Goal: Information Seeking & Learning: Learn about a topic

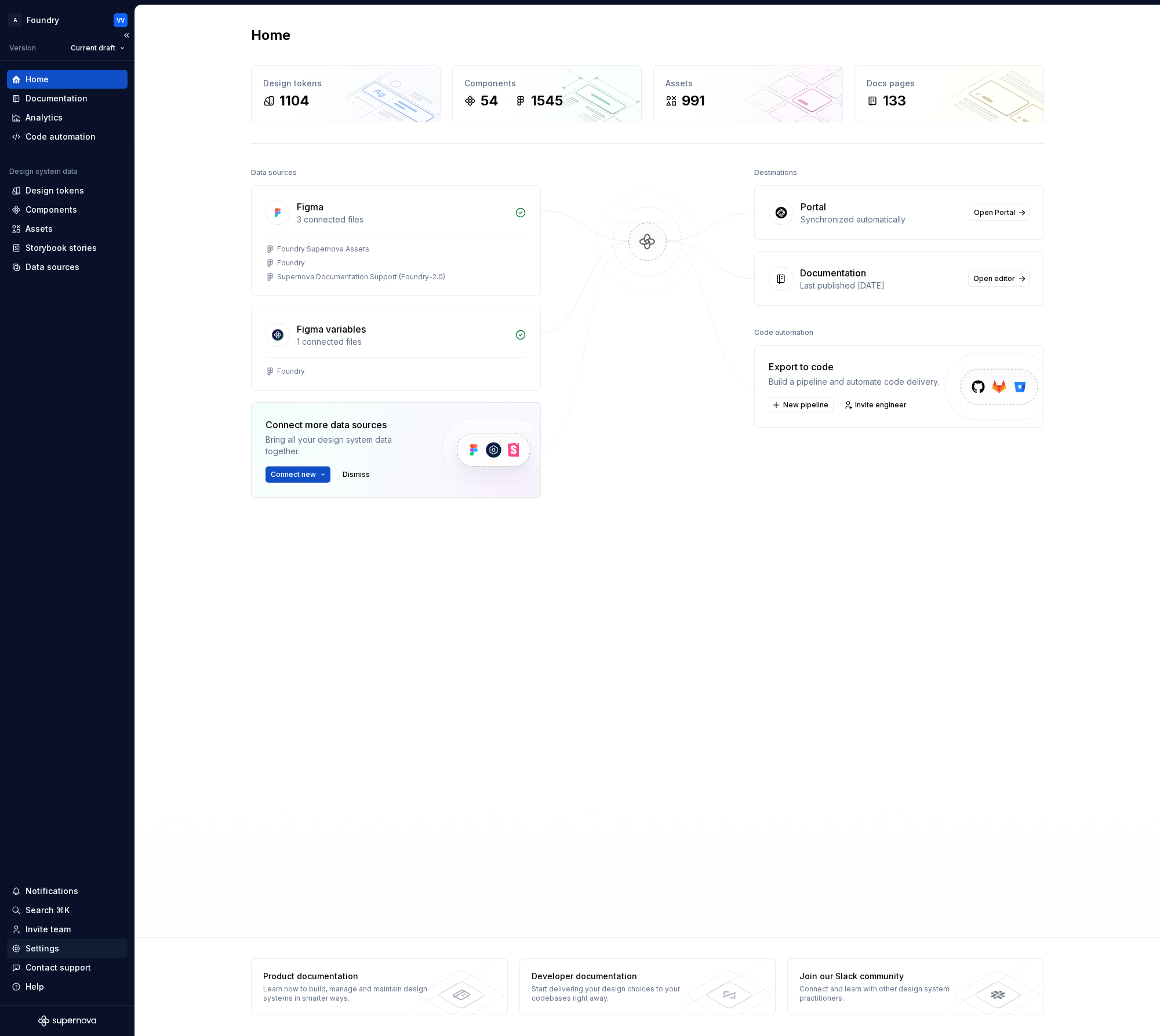
click at [43, 887] on div "Settings" at bounding box center [42, 949] width 33 height 11
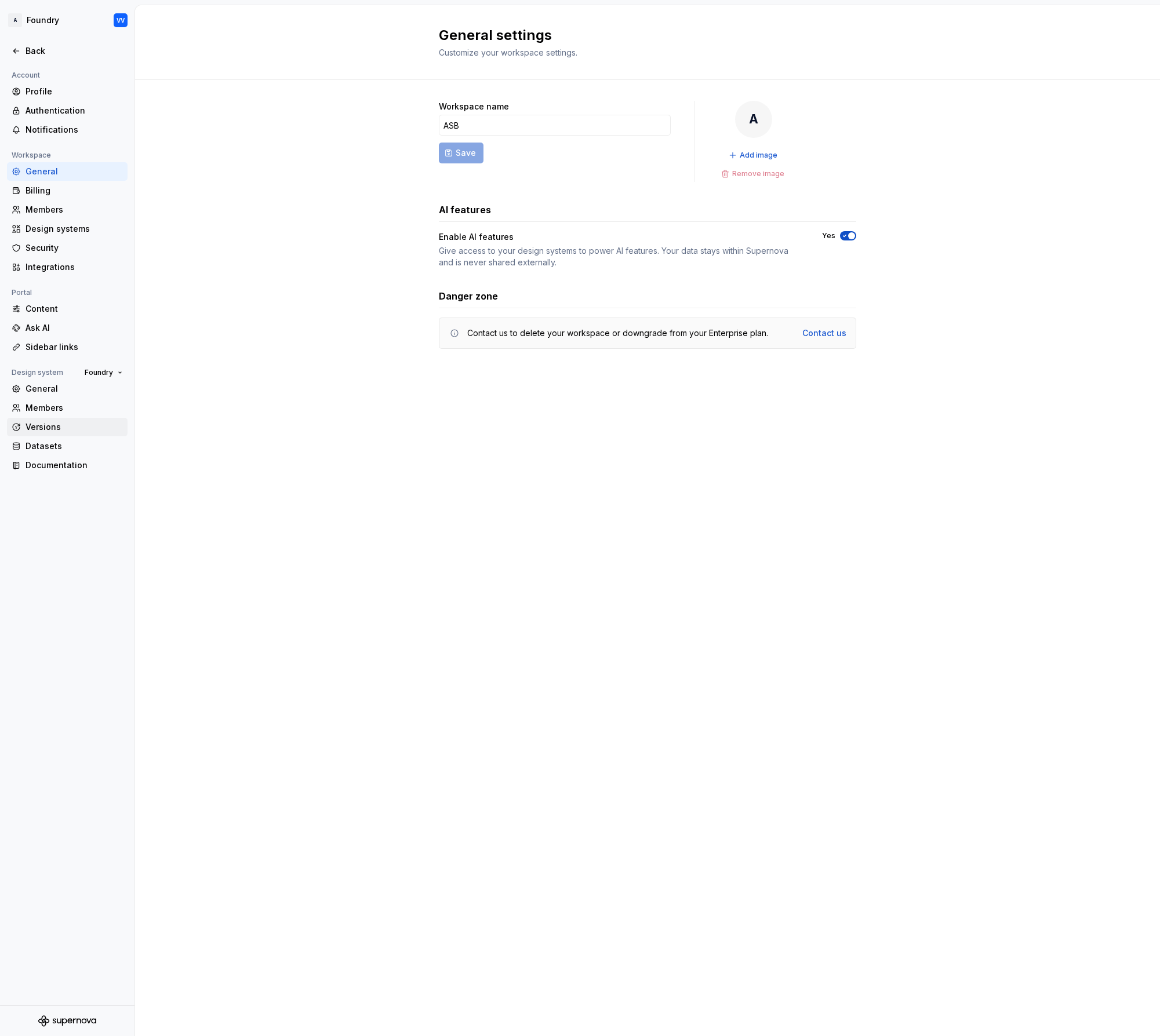
click at [43, 423] on div "Versions" at bounding box center [74, 427] width 97 height 11
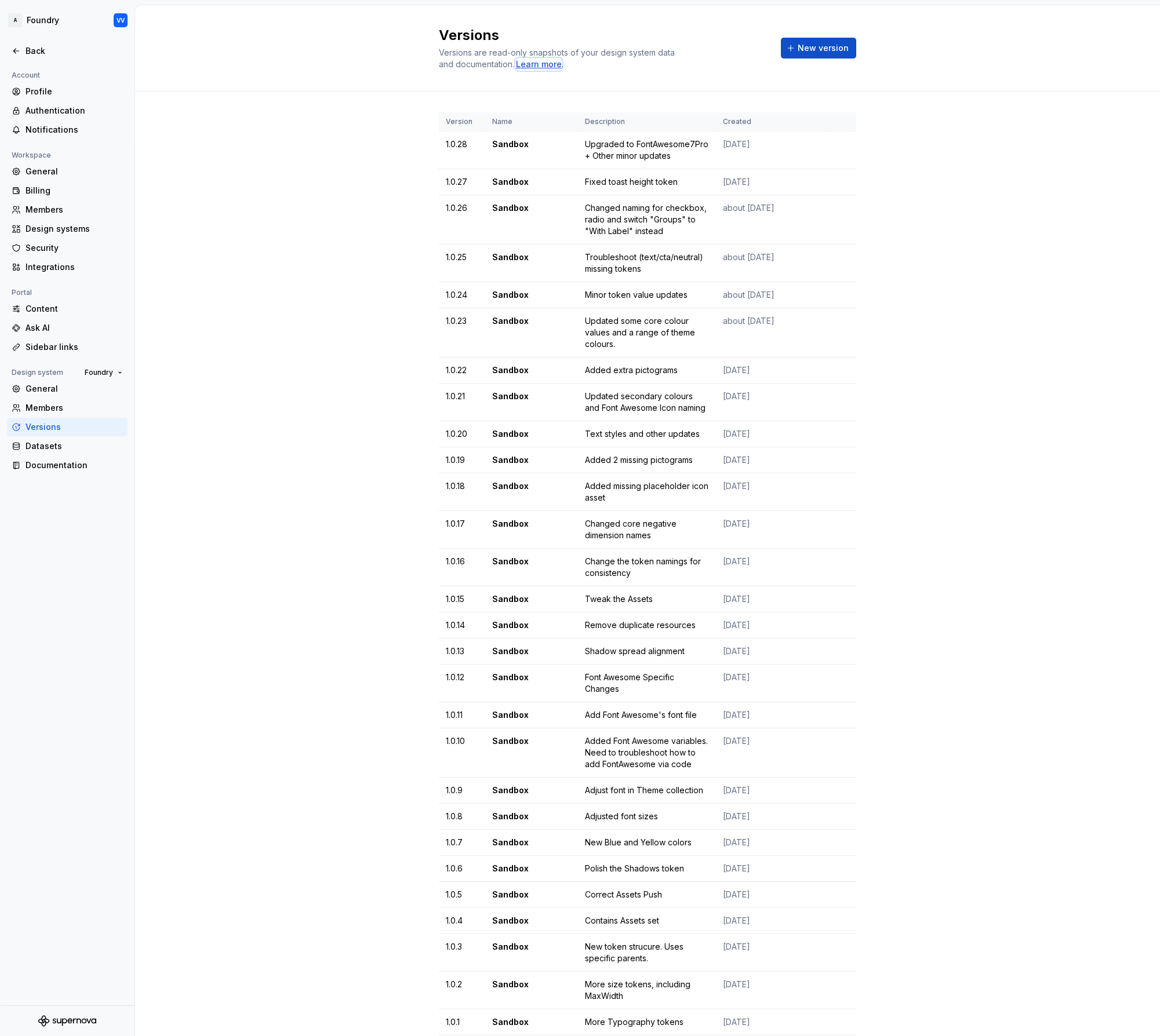
click at [534, 65] on div "Learn more" at bounding box center [539, 64] width 45 height 11
click at [64, 130] on div "Notifications" at bounding box center [74, 130] width 97 height 11
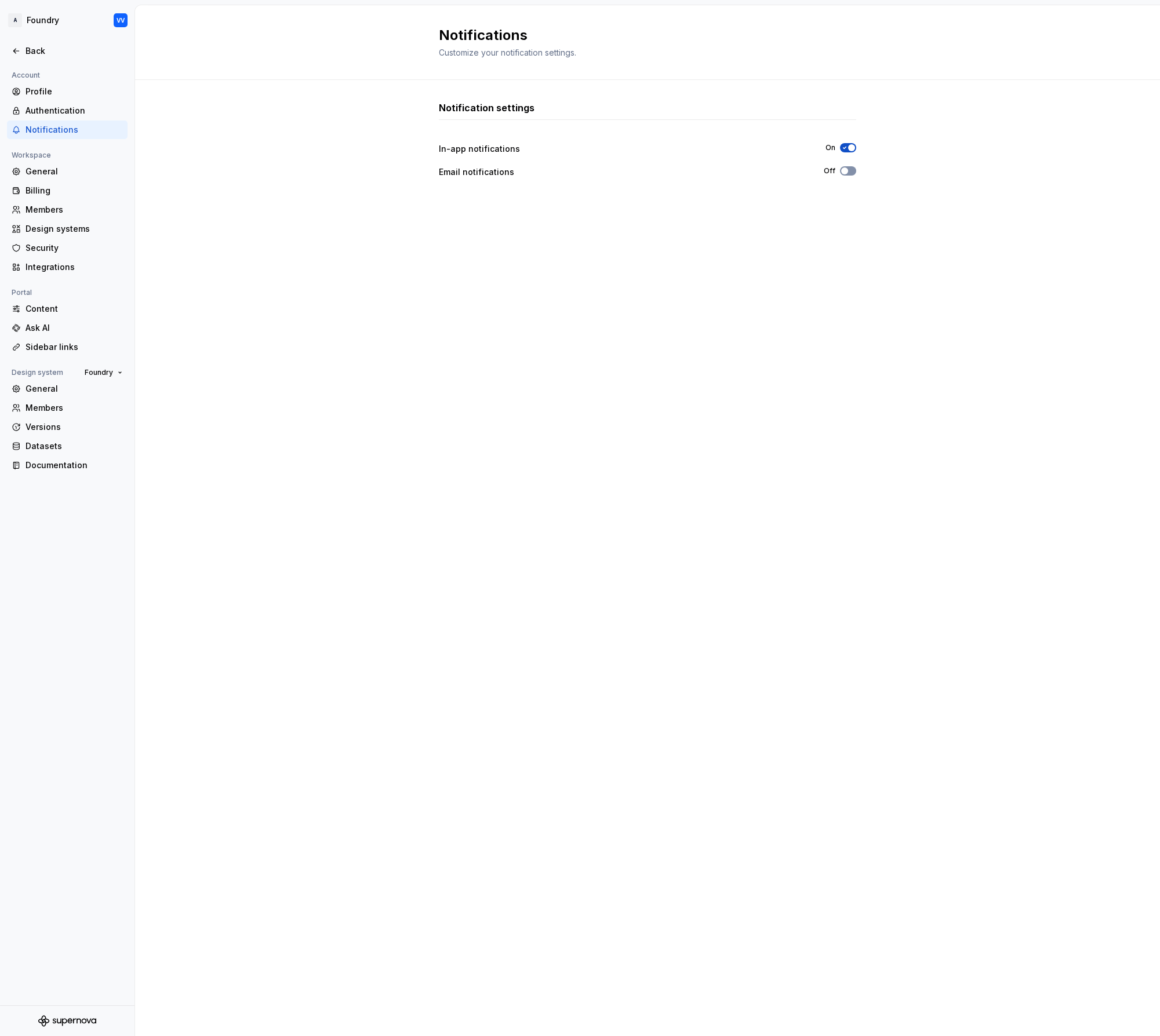
click at [854, 170] on button "Off" at bounding box center [848, 171] width 16 height 9
click at [794, 345] on div "Notification settings In-app notifications On Email notifications On" at bounding box center [647, 546] width 417 height 891
click at [15, 50] on icon at bounding box center [16, 51] width 5 height 5
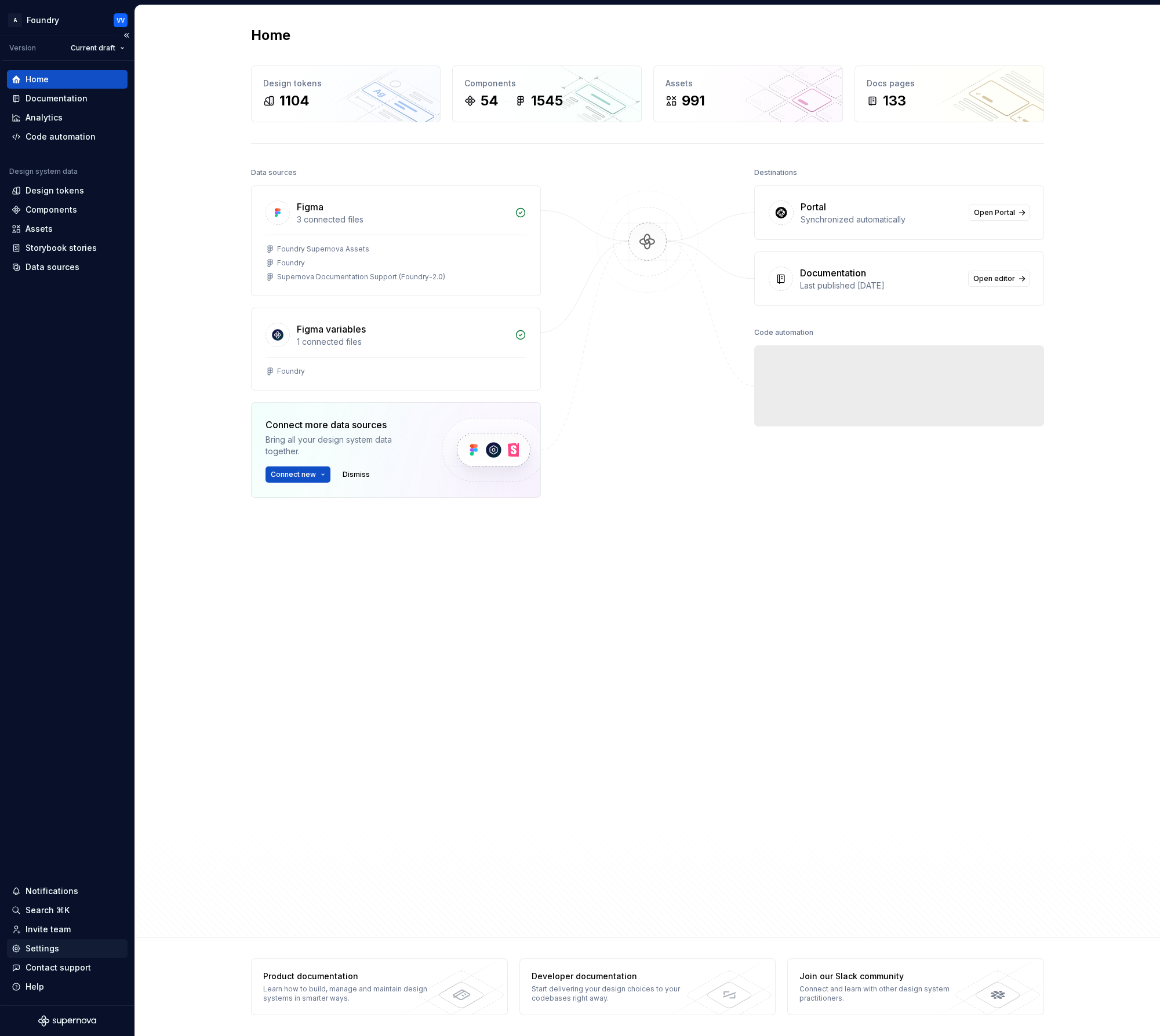
click at [49, 887] on div "Settings" at bounding box center [42, 949] width 33 height 11
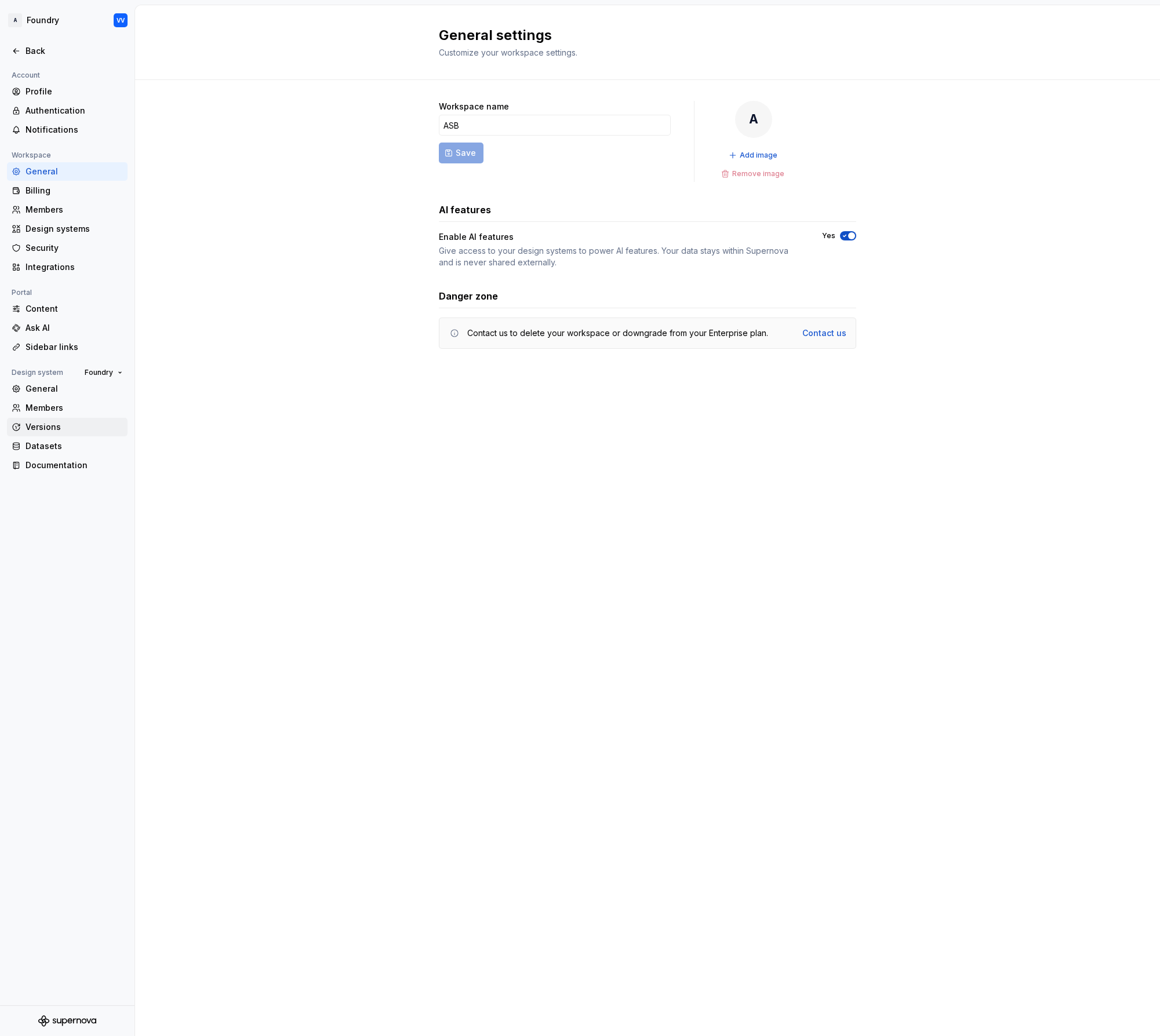
click at [45, 423] on div "Versions" at bounding box center [74, 427] width 97 height 11
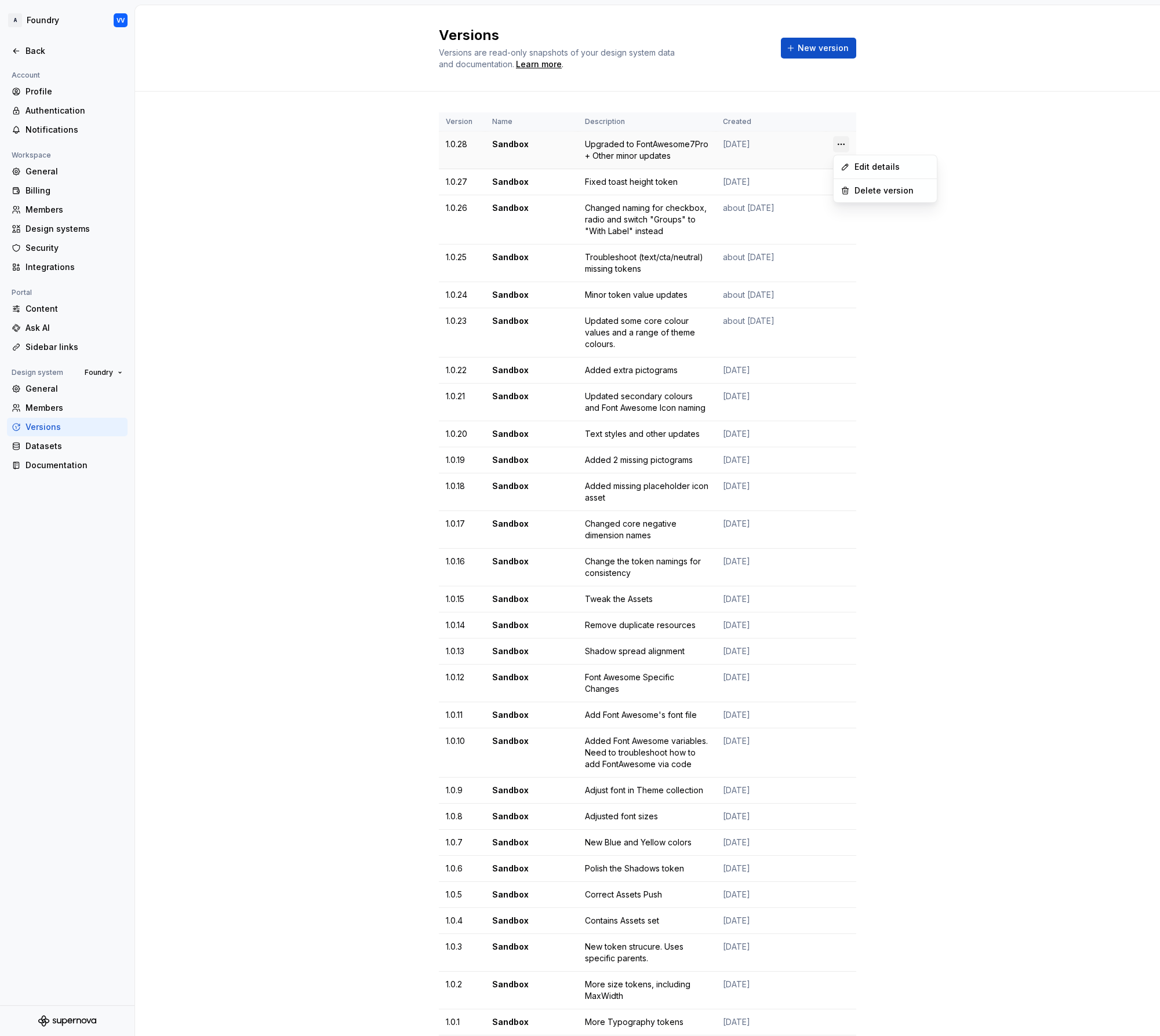
click at [838, 146] on html "A Foundry VV Back Account Profile Authentication Notifications Workspace Genera…" at bounding box center [580, 518] width 1160 height 1036
click at [358, 163] on html "A Foundry VV Back Account Profile Authentication Notifications Workspace Genera…" at bounding box center [580, 518] width 1160 height 1036
click at [464, 146] on td "1.0.28" at bounding box center [461, 150] width 46 height 38
click at [638, 141] on div "Upgraded to FontAwesome7Pro + Other minor updates" at bounding box center [647, 150] width 124 height 23
click at [844, 141] on html "A Foundry VV Back Account Profile Authentication Notifications Workspace Genera…" at bounding box center [580, 518] width 1160 height 1036
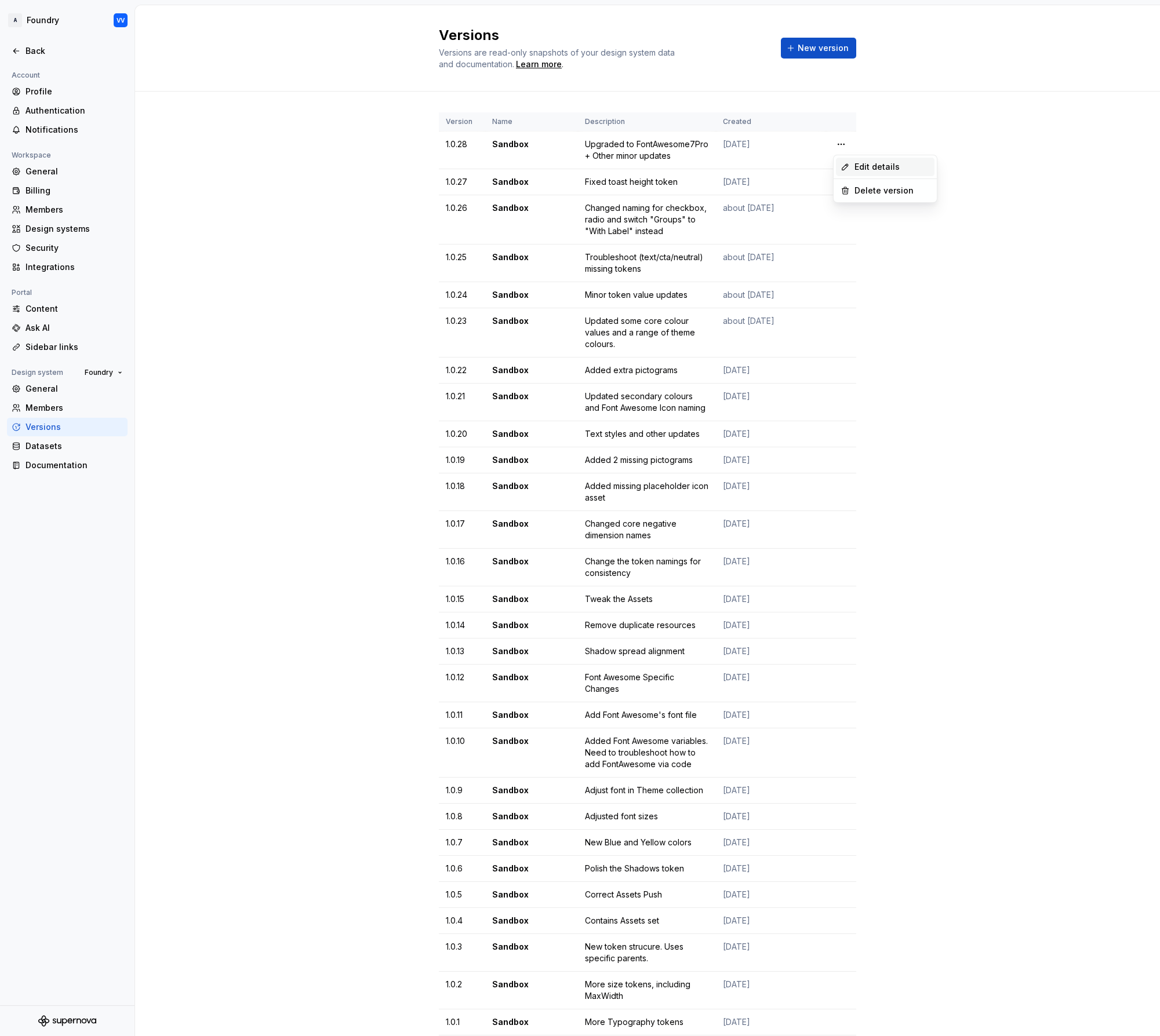
click at [879, 165] on div "Edit details" at bounding box center [892, 167] width 75 height 11
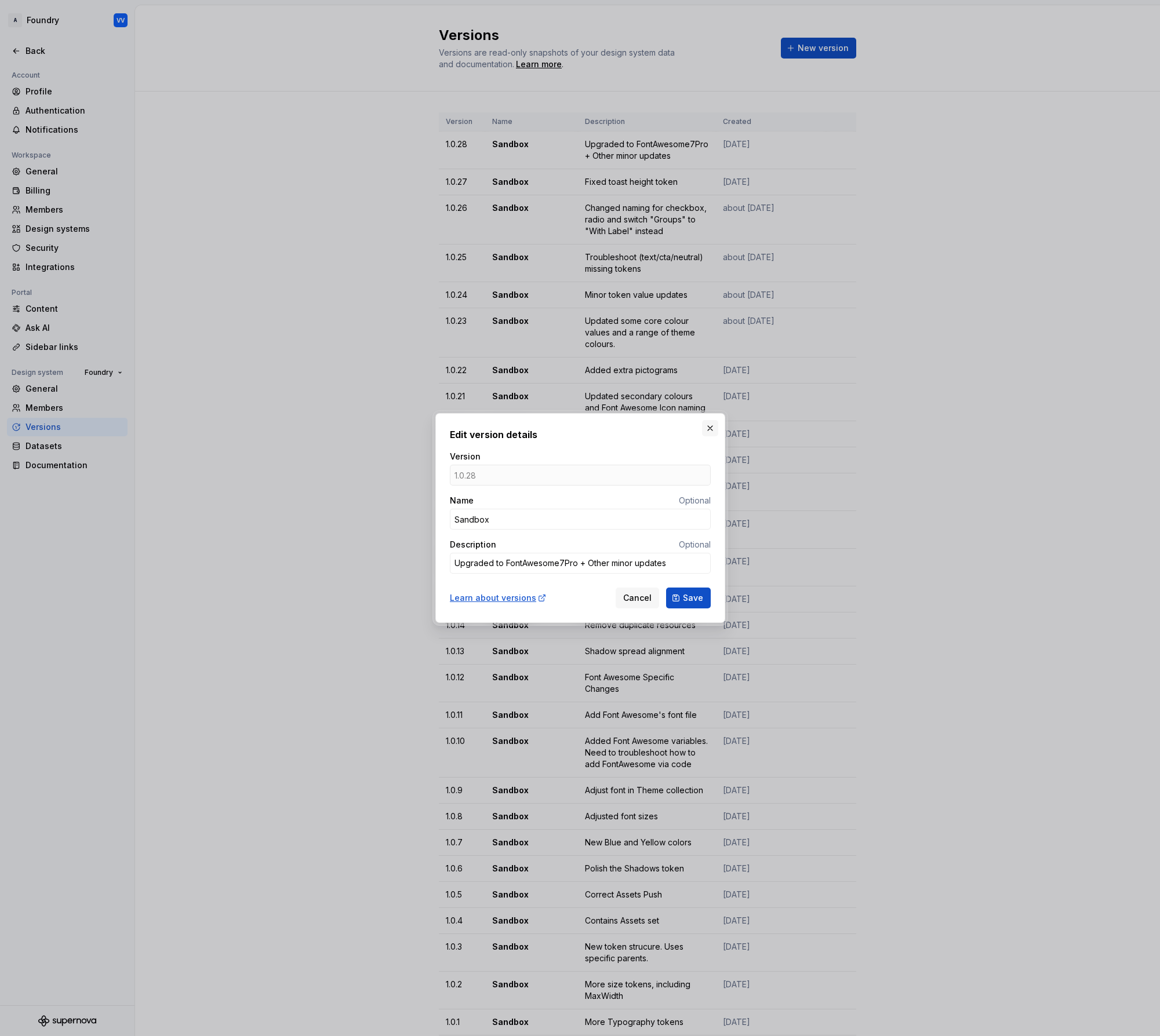
click at [712, 429] on button "button" at bounding box center [710, 428] width 16 height 16
type textarea "*"
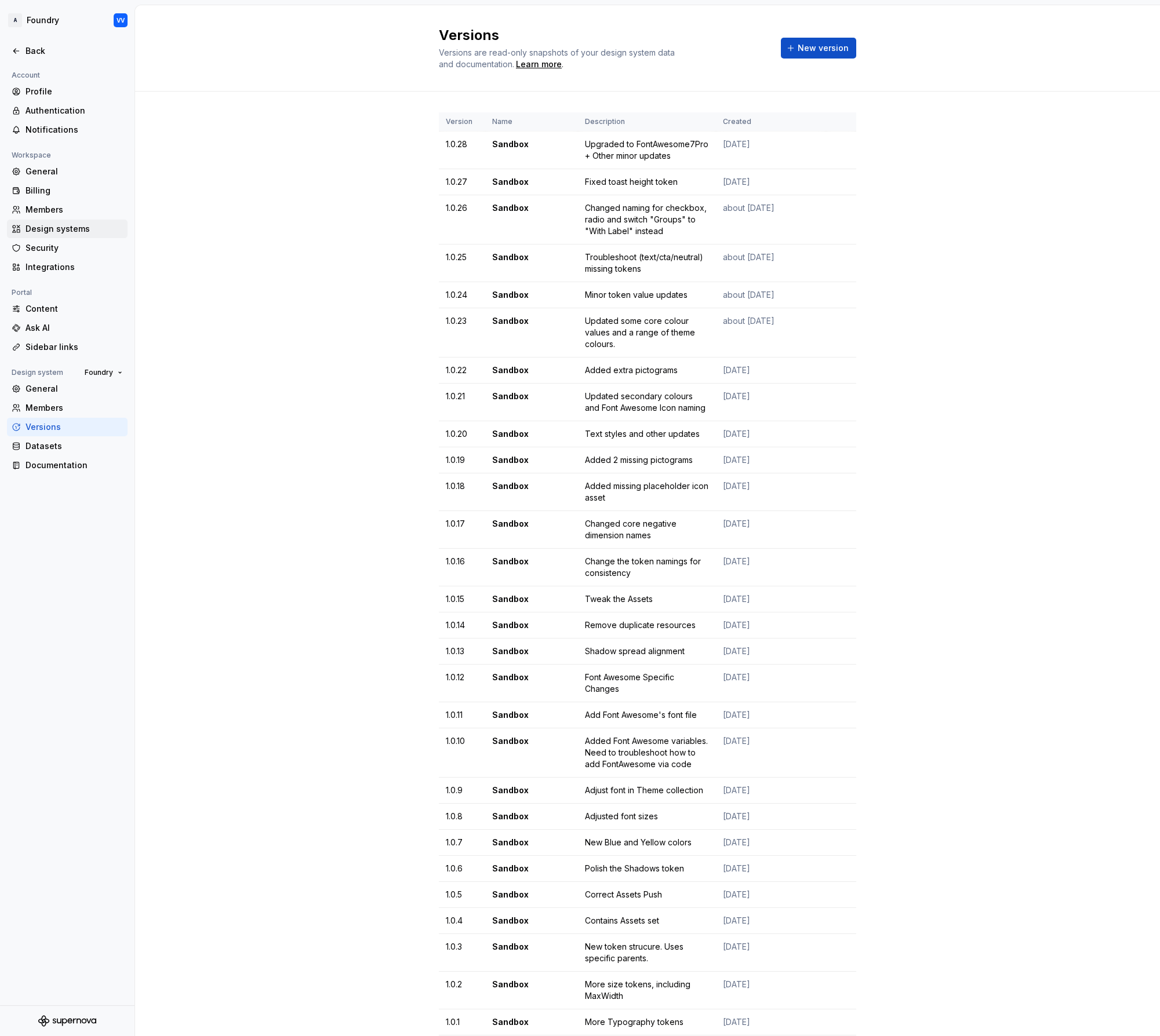
click at [74, 227] on div "Design systems" at bounding box center [74, 229] width 97 height 11
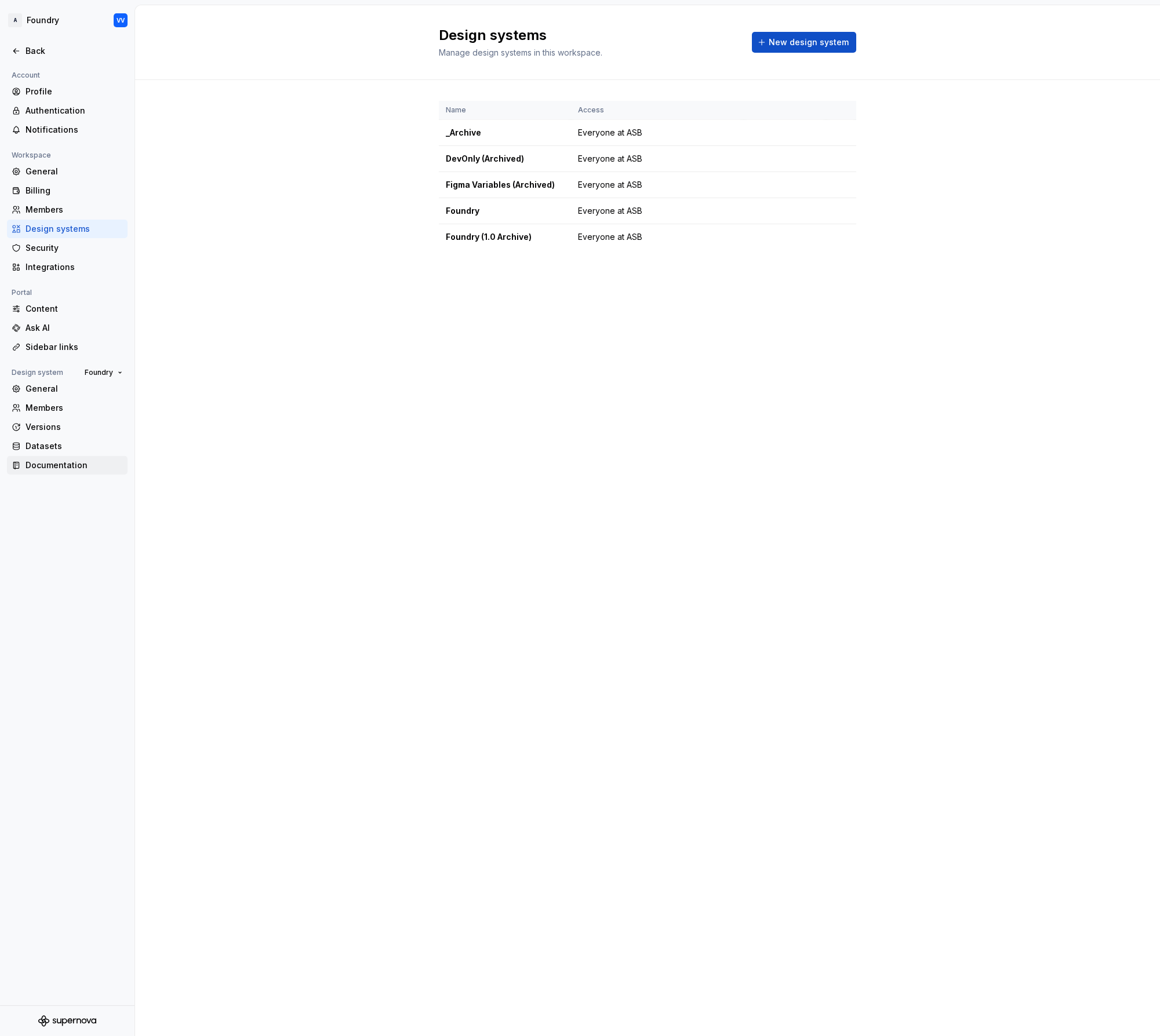
click at [48, 460] on div "Documentation" at bounding box center [74, 465] width 97 height 11
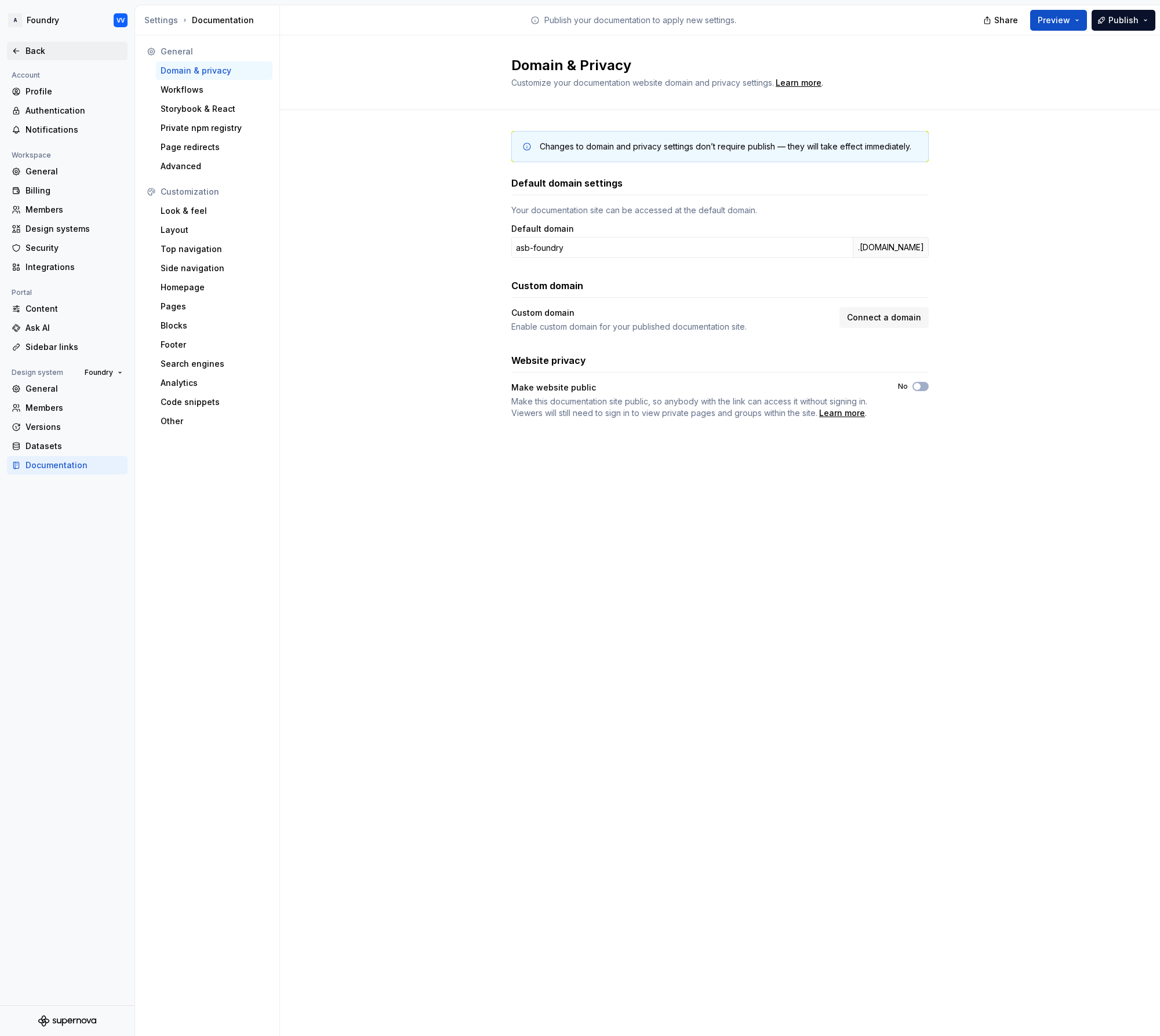
click at [18, 50] on icon at bounding box center [16, 50] width 9 height 9
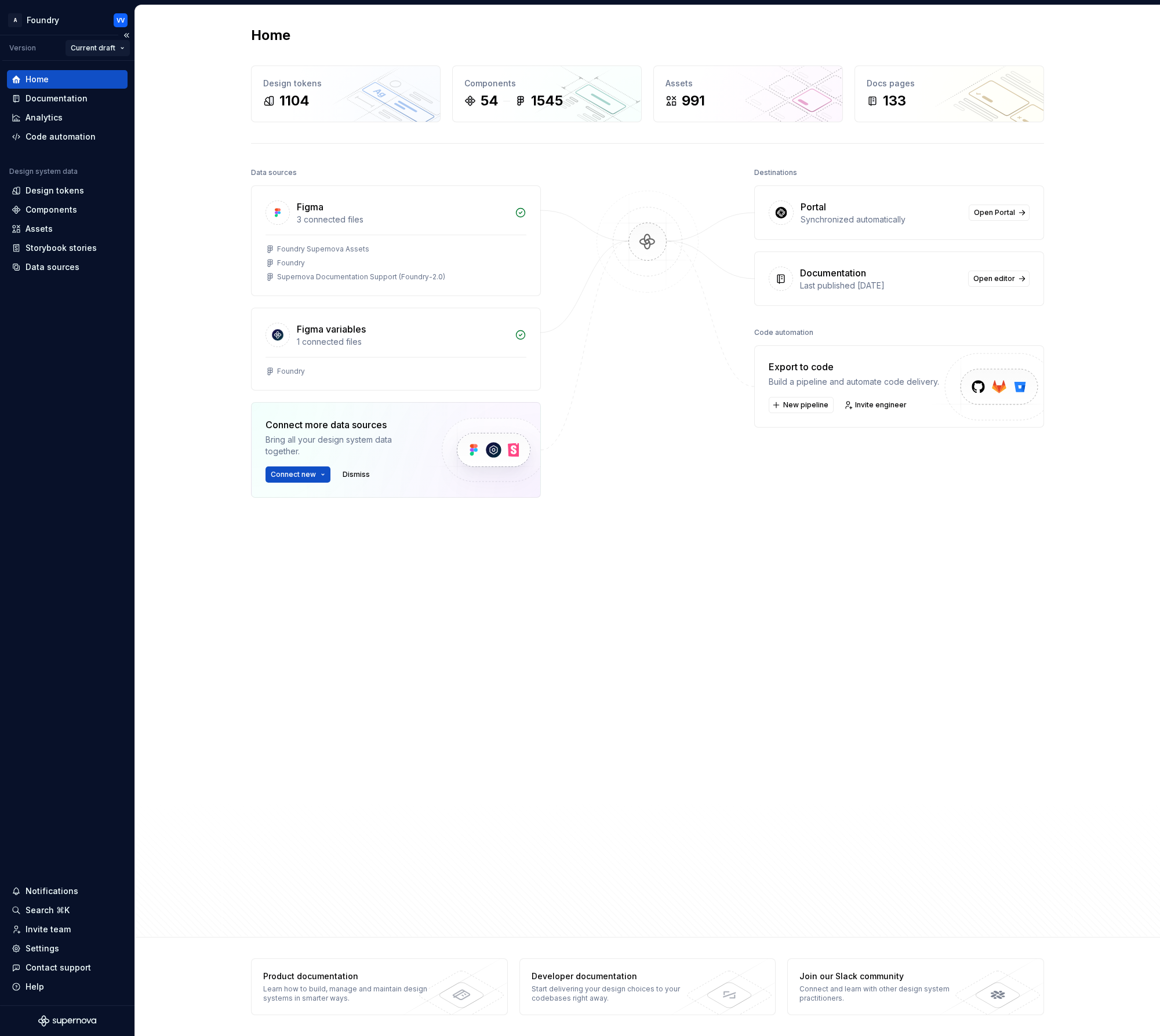
click at [119, 51] on html "A Foundry VV Version Current draft Home Documentation Analytics Code automation…" at bounding box center [580, 518] width 1160 height 1036
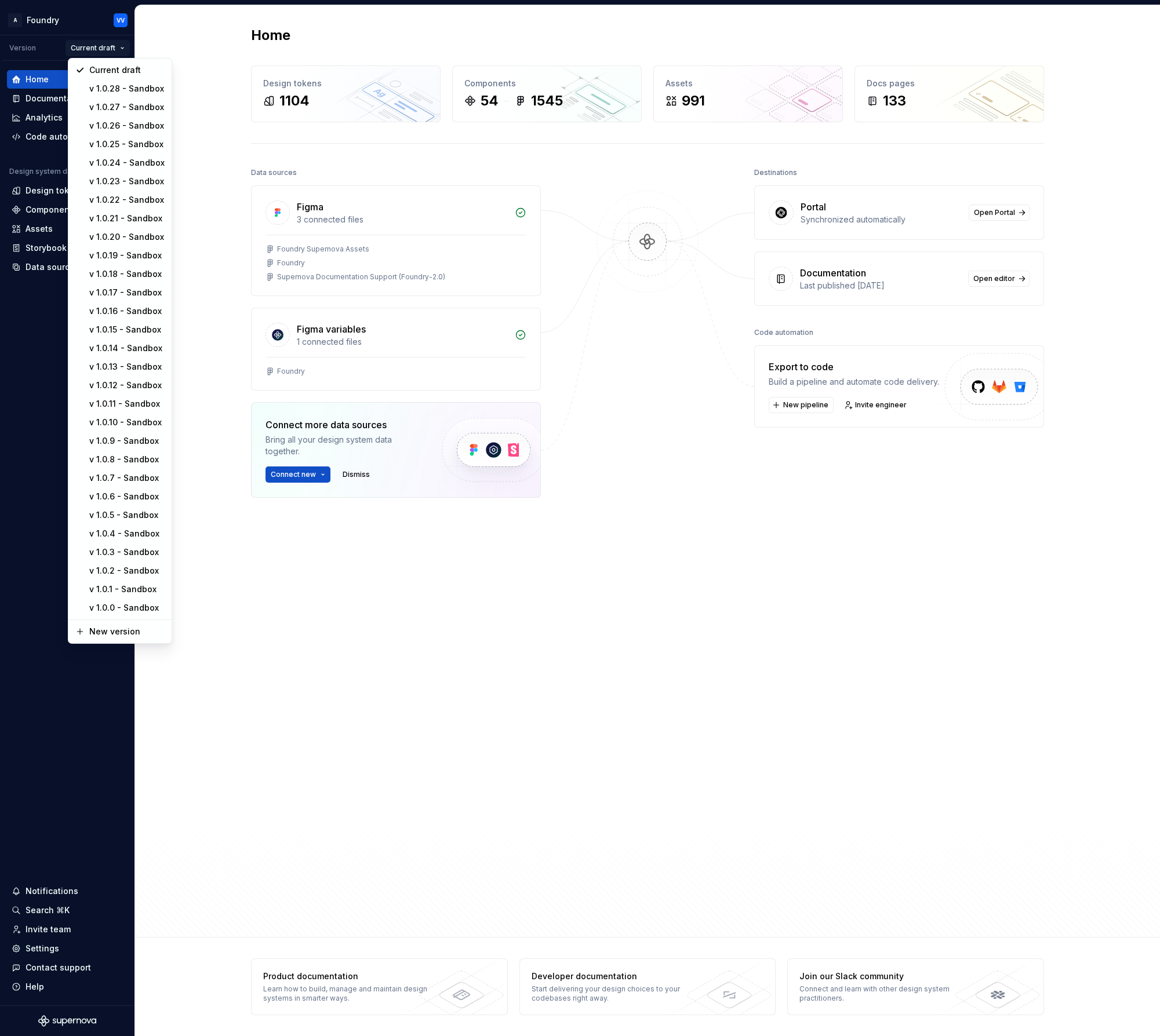
click at [183, 82] on html "A Foundry VV Version Current draft Home Documentation Analytics Code automation…" at bounding box center [580, 518] width 1160 height 1036
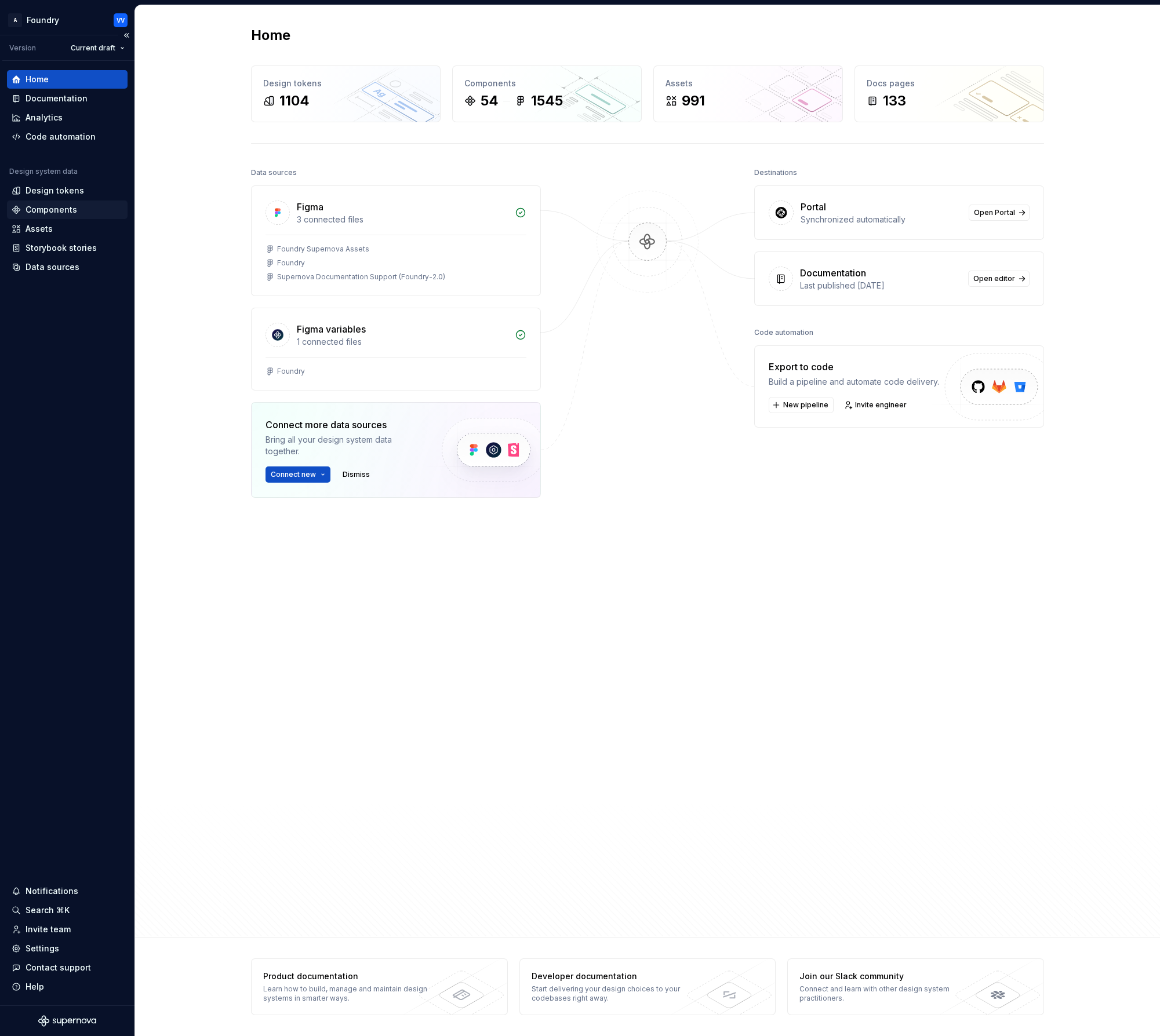
click at [66, 211] on div "Components" at bounding box center [51, 210] width 52 height 11
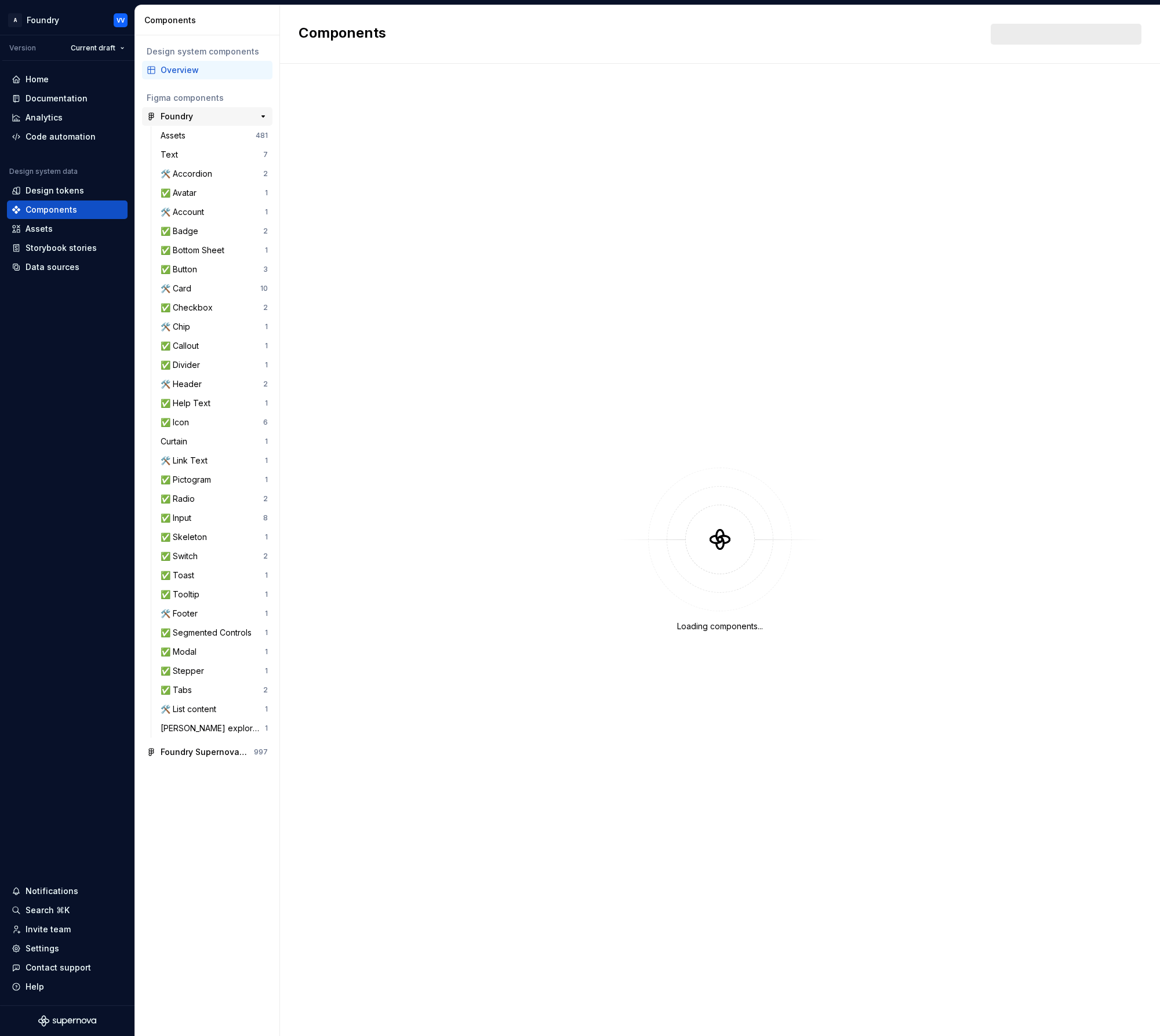
click at [173, 112] on div "Foundry" at bounding box center [177, 117] width 33 height 11
click at [183, 196] on div "✅ Avatar" at bounding box center [181, 193] width 41 height 11
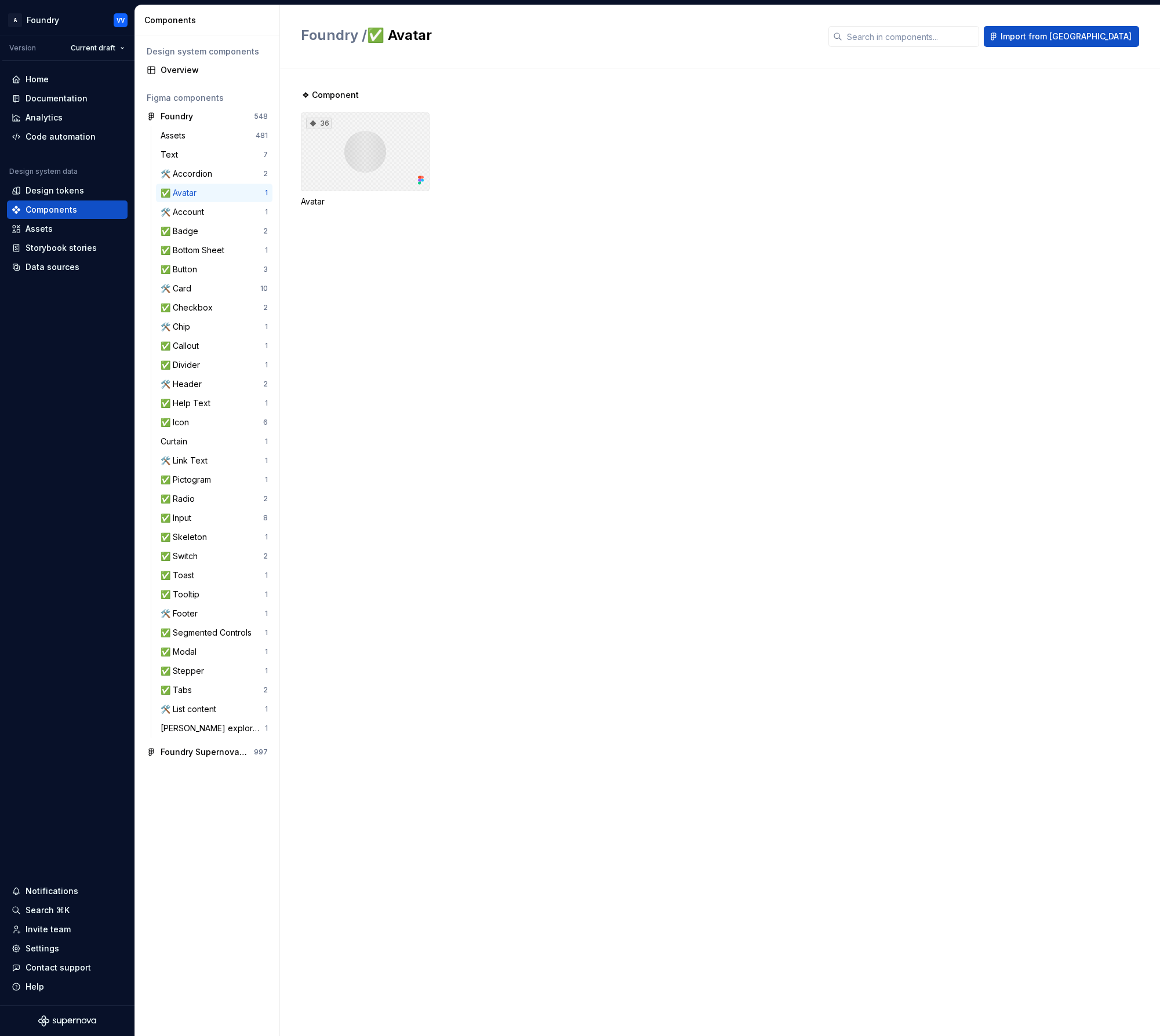
click at [363, 159] on div "36" at bounding box center [365, 151] width 129 height 79
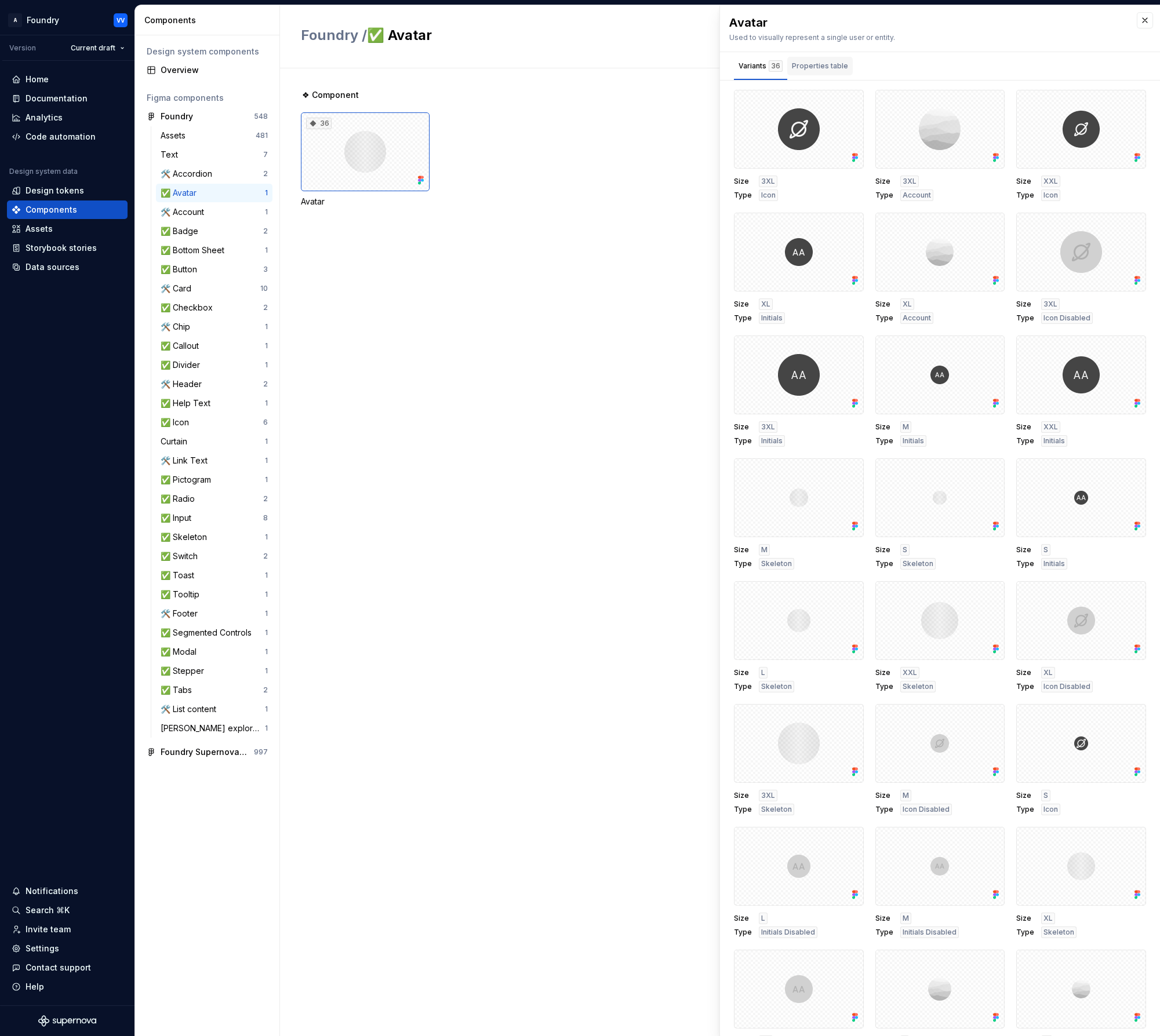
click at [814, 64] on div "Properties table" at bounding box center [820, 66] width 56 height 11
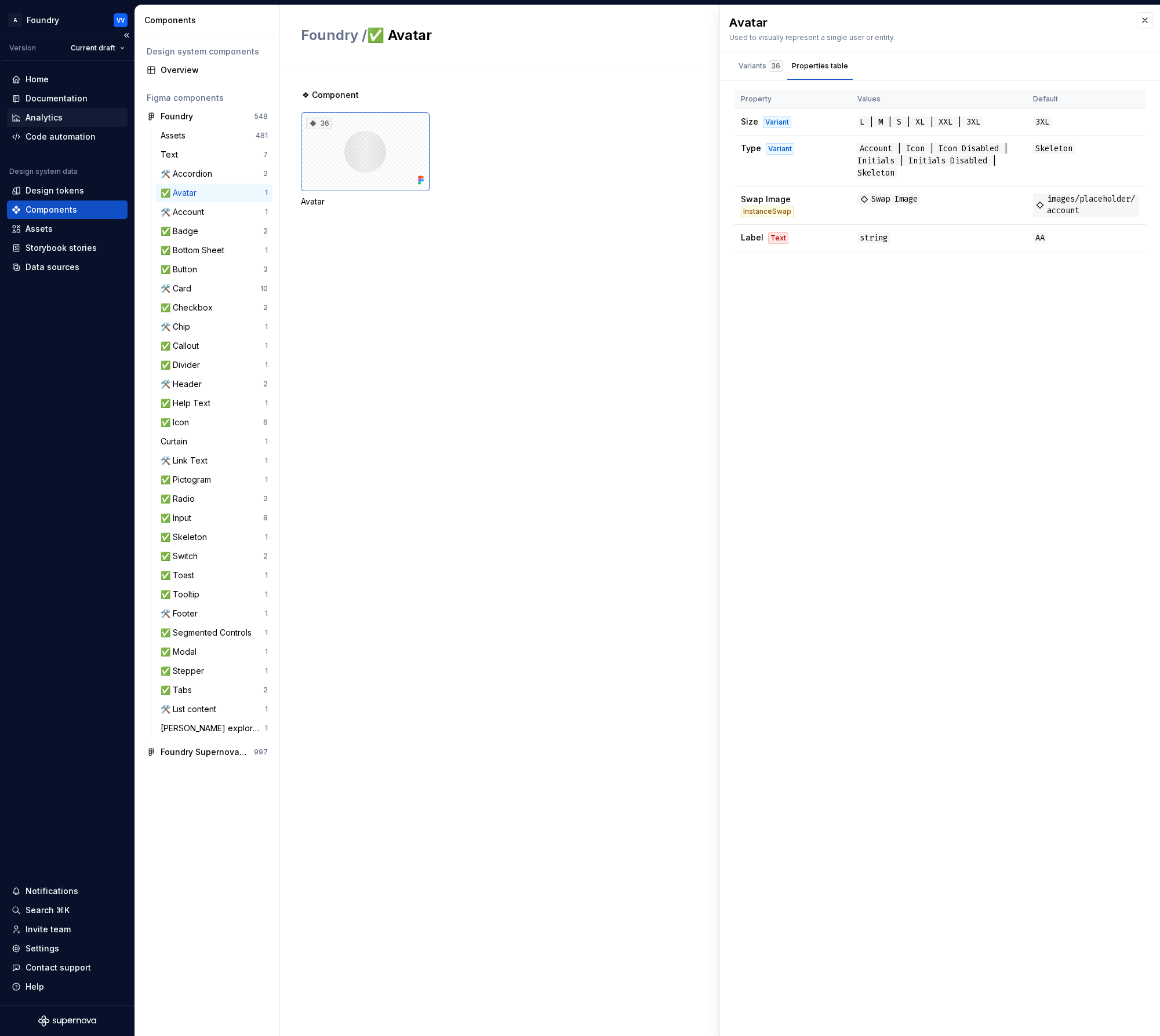
click at [43, 114] on div "Analytics" at bounding box center [44, 117] width 37 height 11
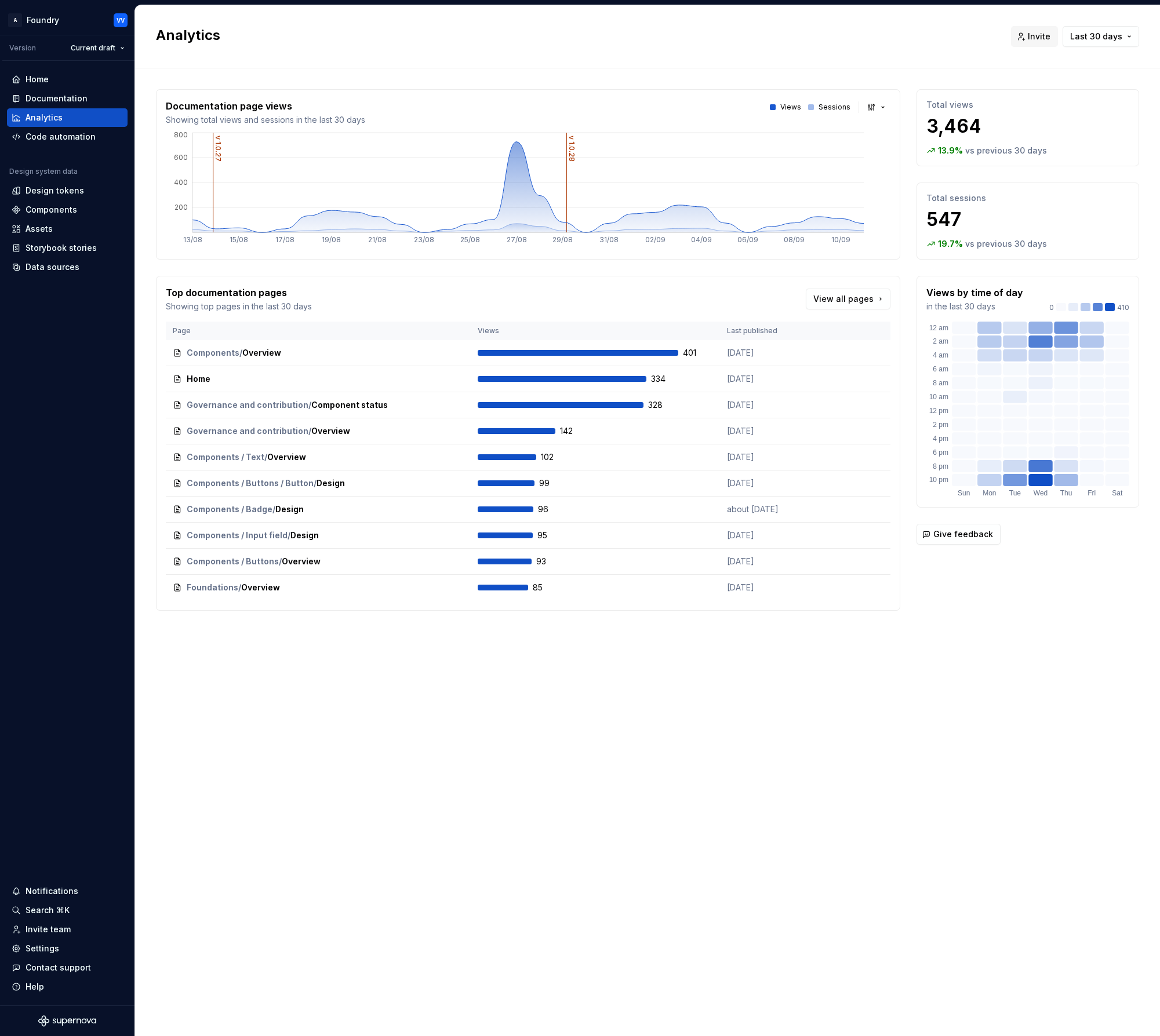
click at [884, 108] on button "button" at bounding box center [877, 107] width 27 height 16
click at [885, 146] on div "Bar chart" at bounding box center [903, 149] width 36 height 11
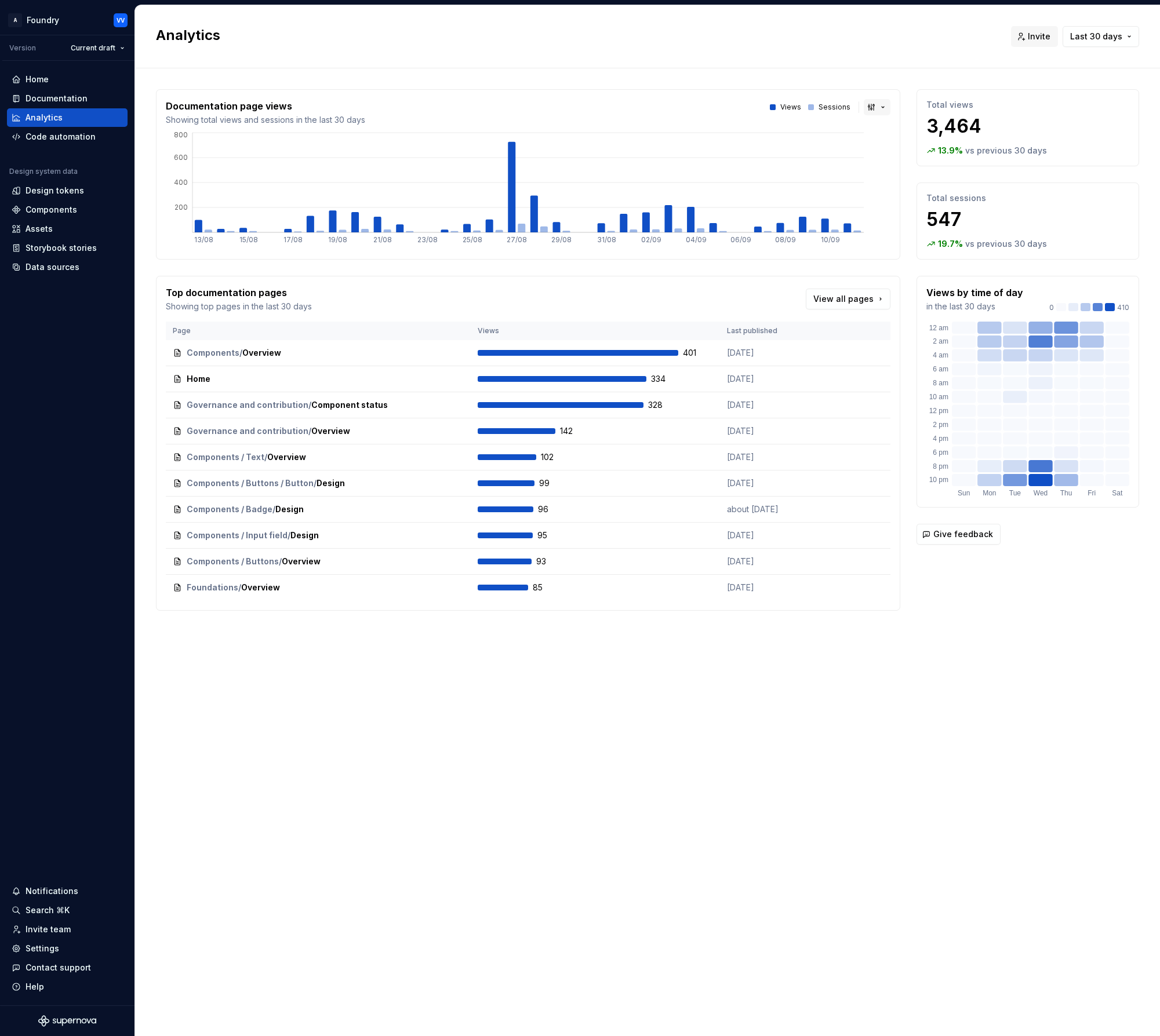
click at [883, 105] on button "button" at bounding box center [877, 107] width 27 height 16
click at [888, 169] on div "Line chart" at bounding box center [905, 167] width 41 height 11
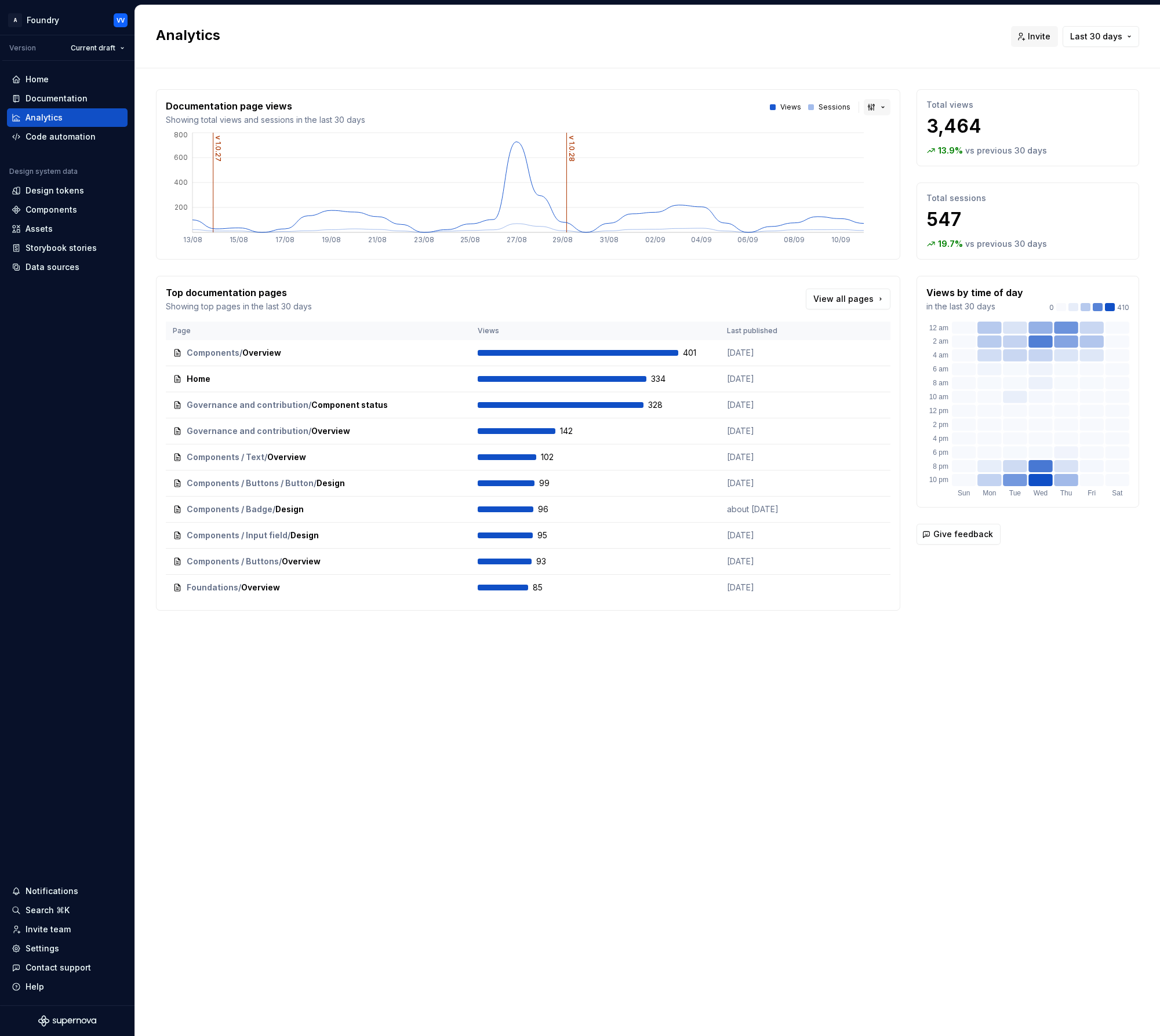
click at [880, 104] on button "button" at bounding box center [877, 107] width 27 height 16
click at [877, 129] on div "Suggestions" at bounding box center [876, 129] width 9 height 9
click at [1116, 40] on span "Last 30 days" at bounding box center [1096, 36] width 52 height 11
click at [948, 39] on html "A Foundry VV Version Current draft Home Documentation Analytics Code automation…" at bounding box center [580, 518] width 1160 height 1036
click at [880, 301] on link "View all pages" at bounding box center [848, 298] width 85 height 21
